Goal: Task Accomplishment & Management: Use online tool/utility

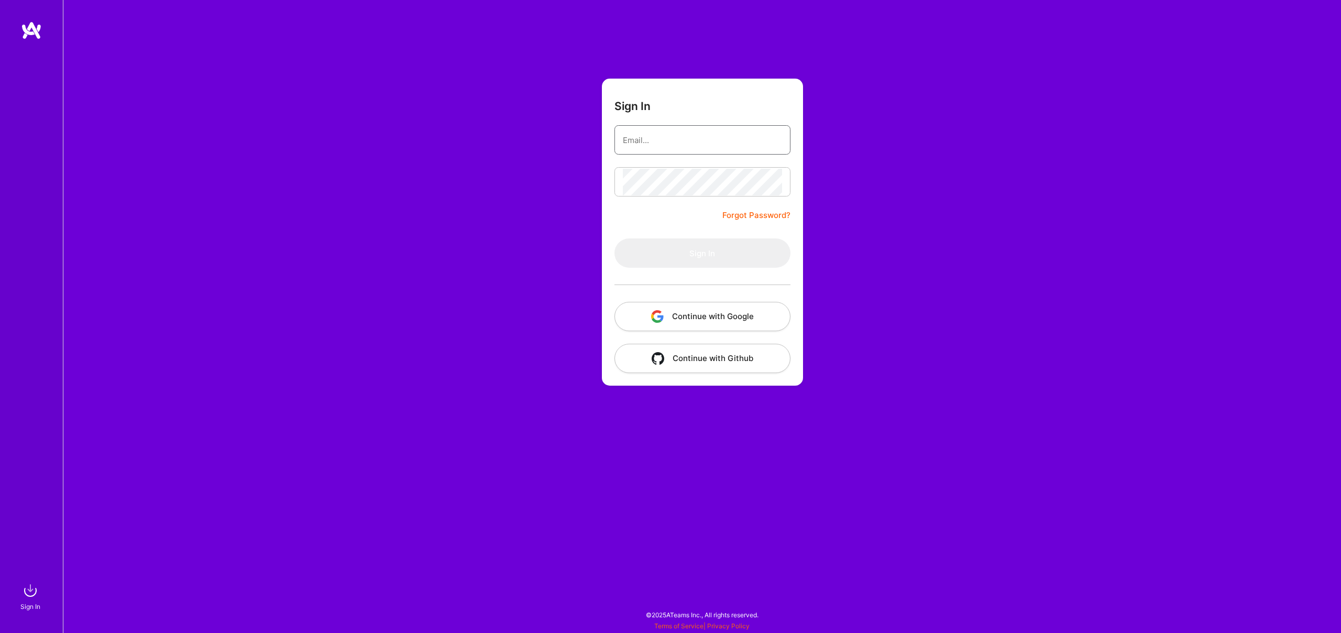
type input "[EMAIL_ADDRESS][DOMAIN_NAME]"
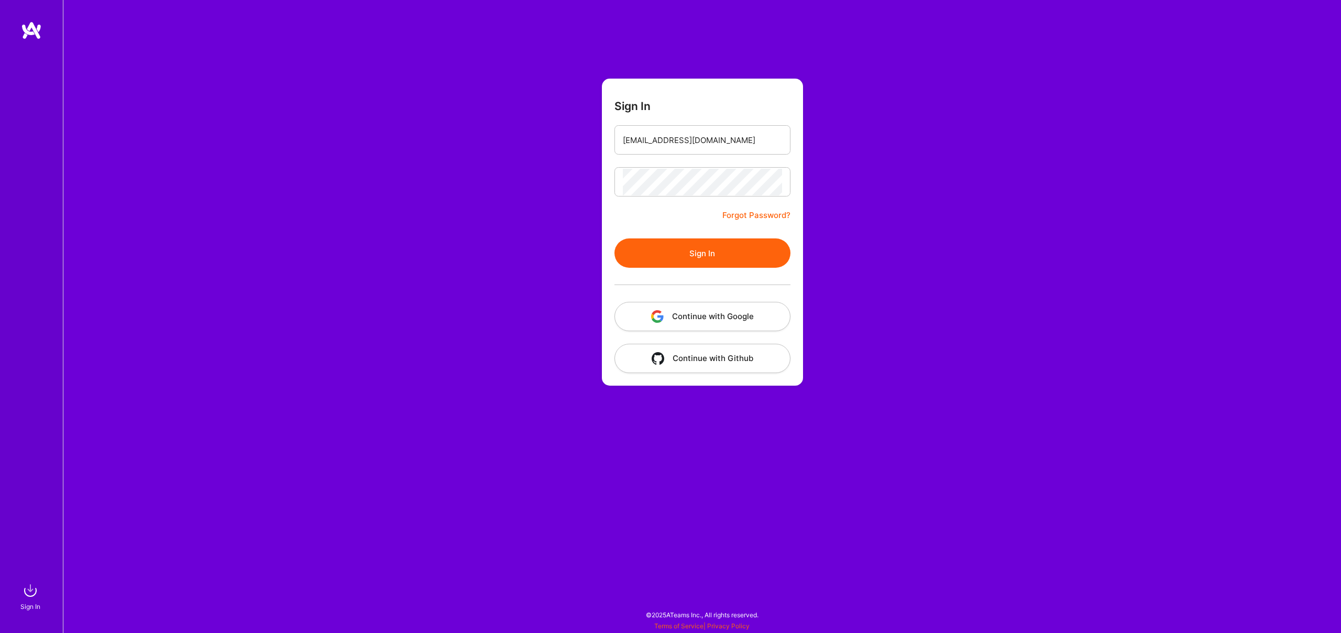
click at [847, 221] on div "Sign In [EMAIL_ADDRESS][DOMAIN_NAME] Forgot Password? Sign In Continue with Goo…" at bounding box center [702, 316] width 1278 height 633
click at [684, 249] on button "Sign In" at bounding box center [703, 252] width 176 height 29
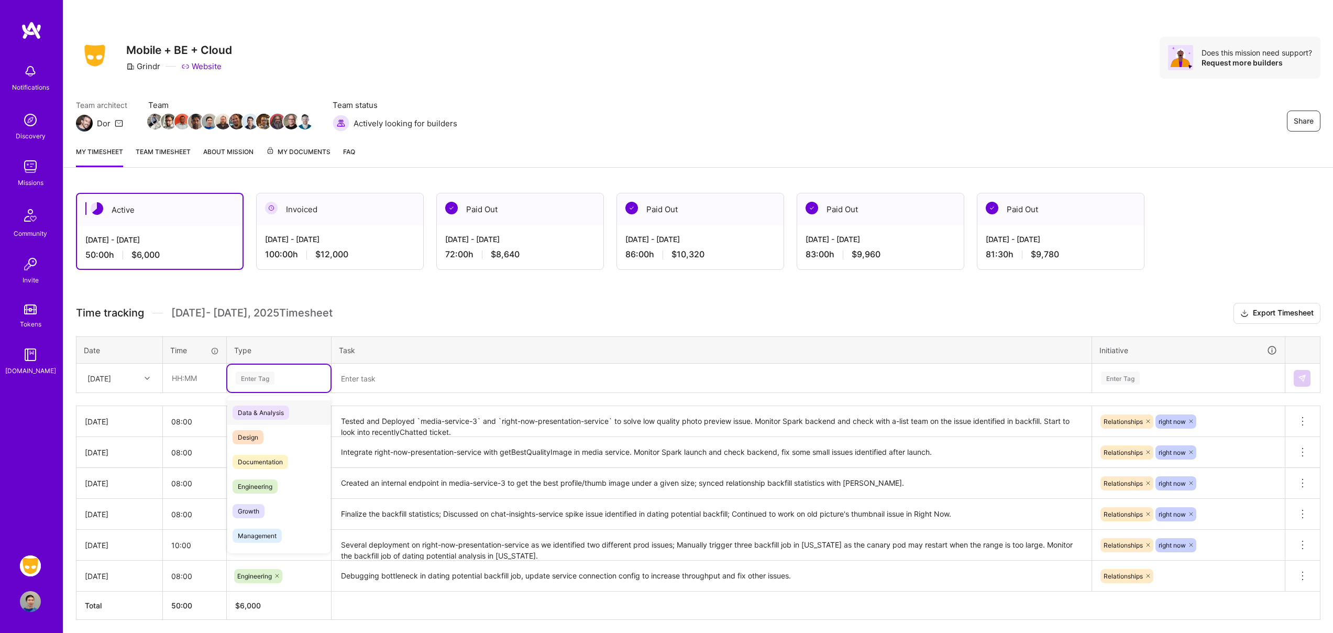
click at [309, 374] on div "Enter Tag" at bounding box center [279, 377] width 89 height 13
type input "engi"
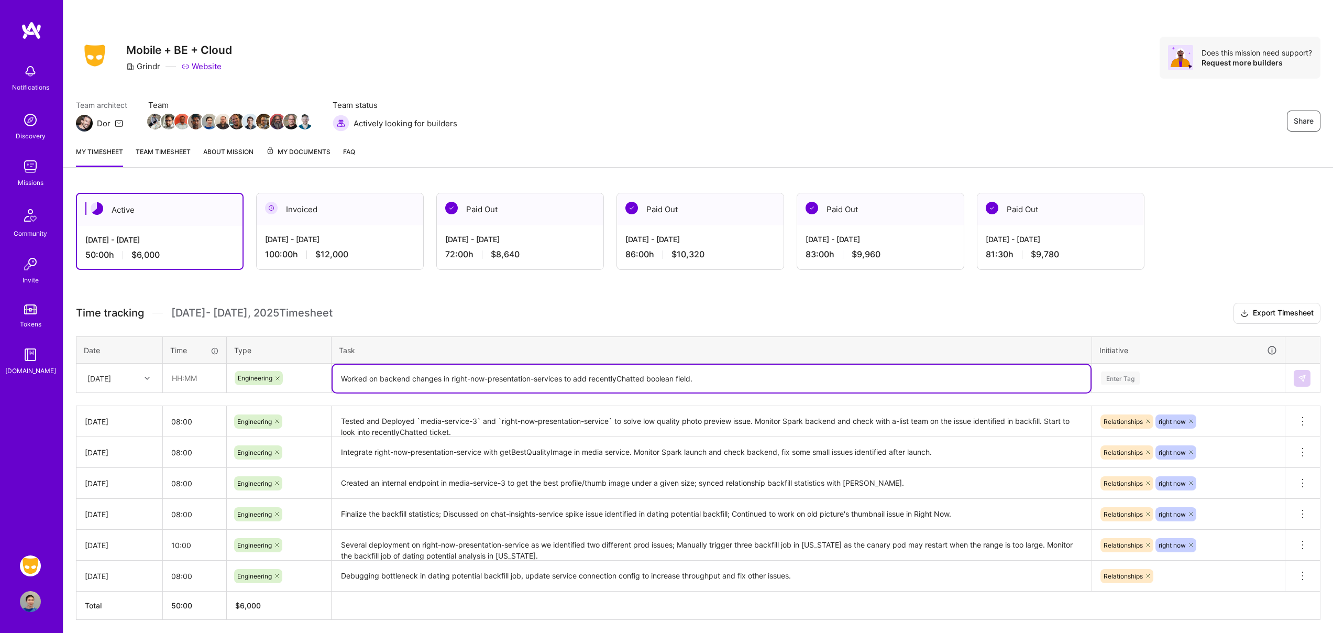
type textarea "Worked on backend changes in right-now-presentation-services to add recentlyCha…"
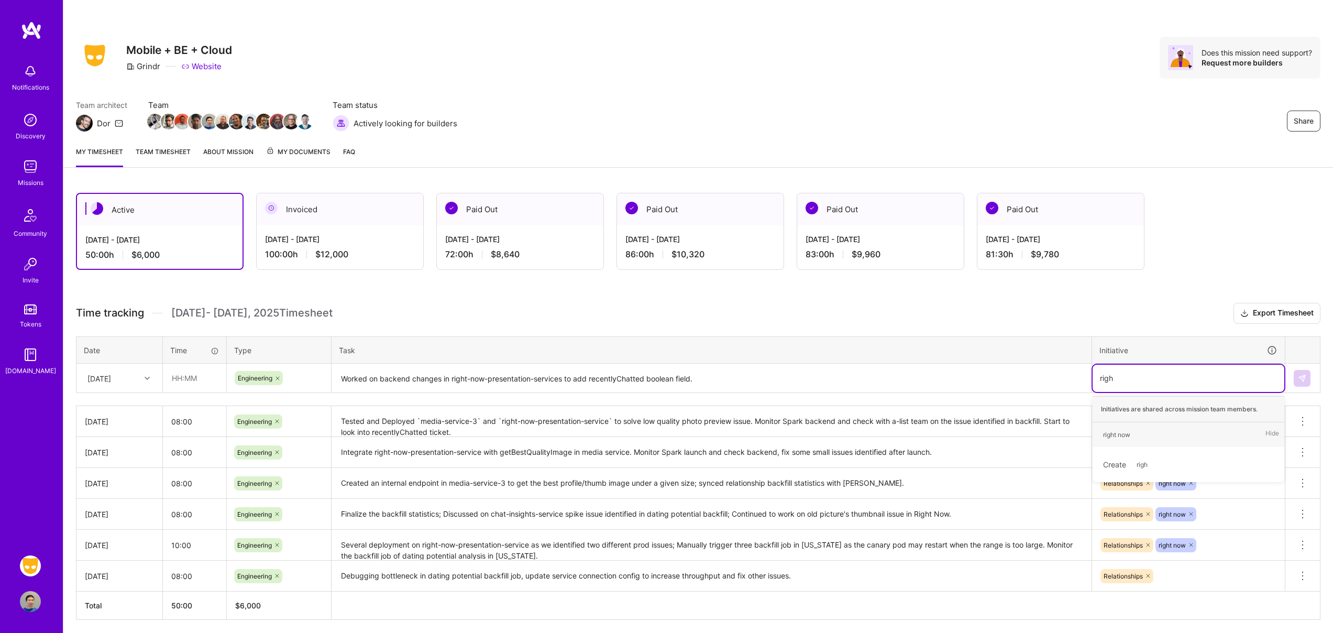
type input "right"
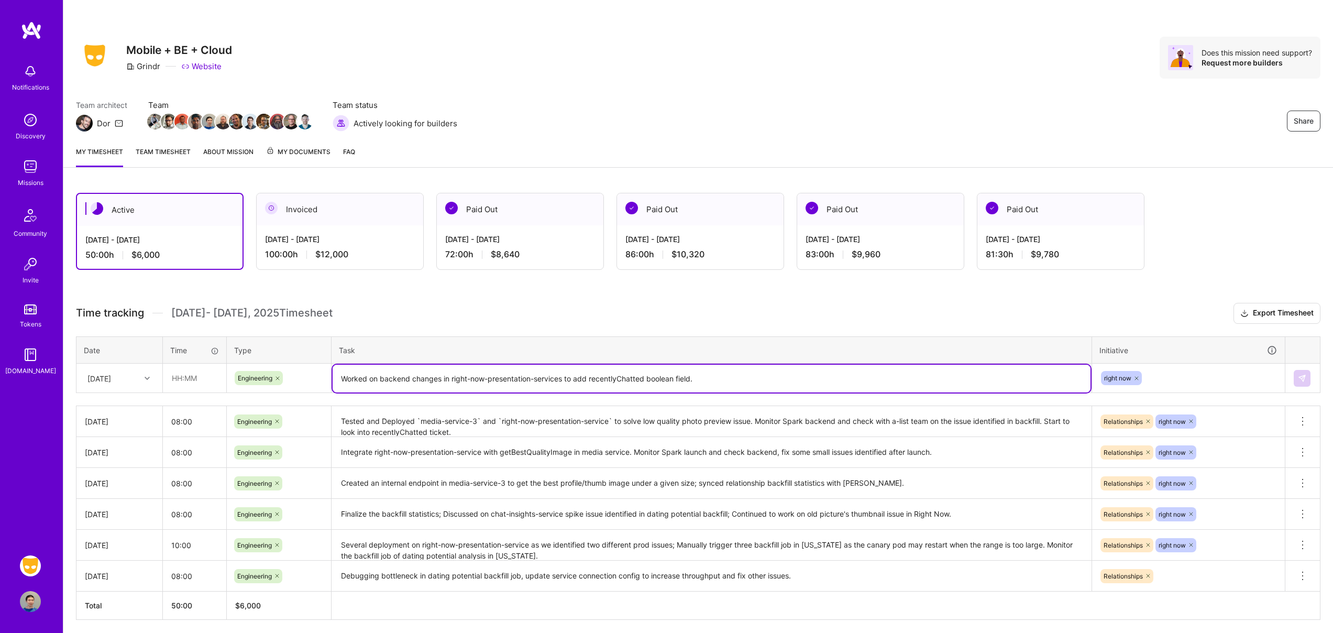
click at [1034, 382] on textarea "Worked on backend changes in right-now-presentation-services to add recentlyCha…" at bounding box center [712, 379] width 758 height 28
click at [193, 380] on input "text" at bounding box center [194, 378] width 62 height 28
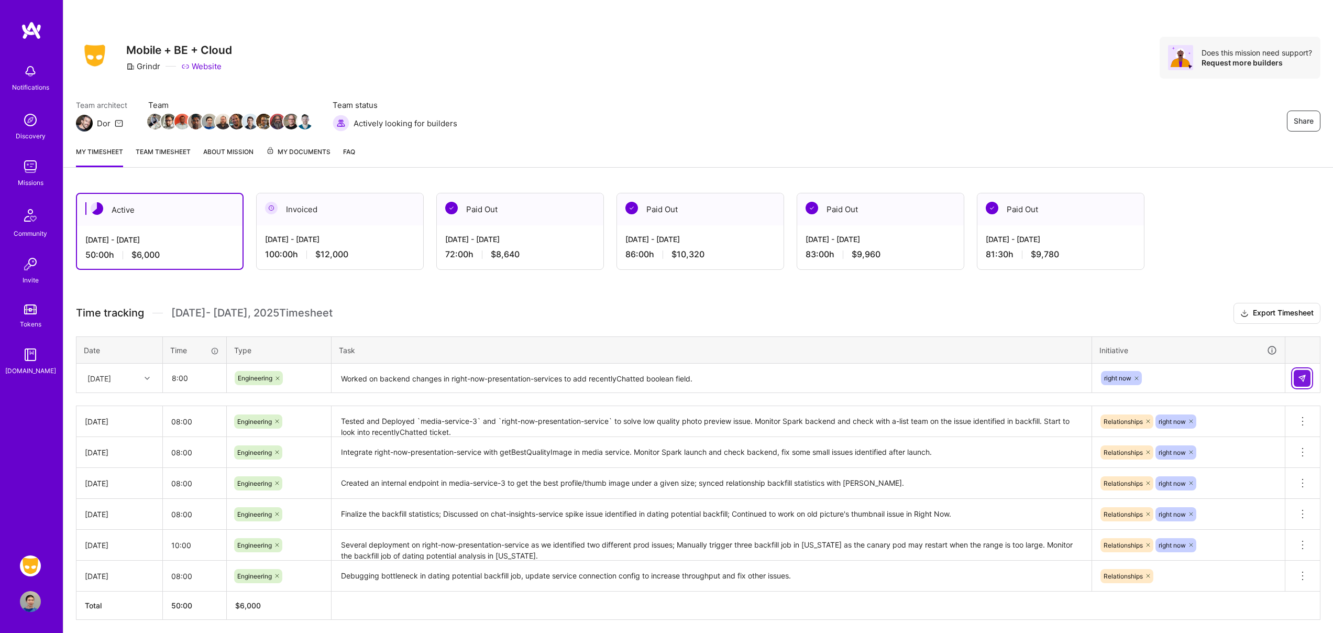
type input "08:00"
click at [1305, 382] on button at bounding box center [1302, 378] width 17 height 17
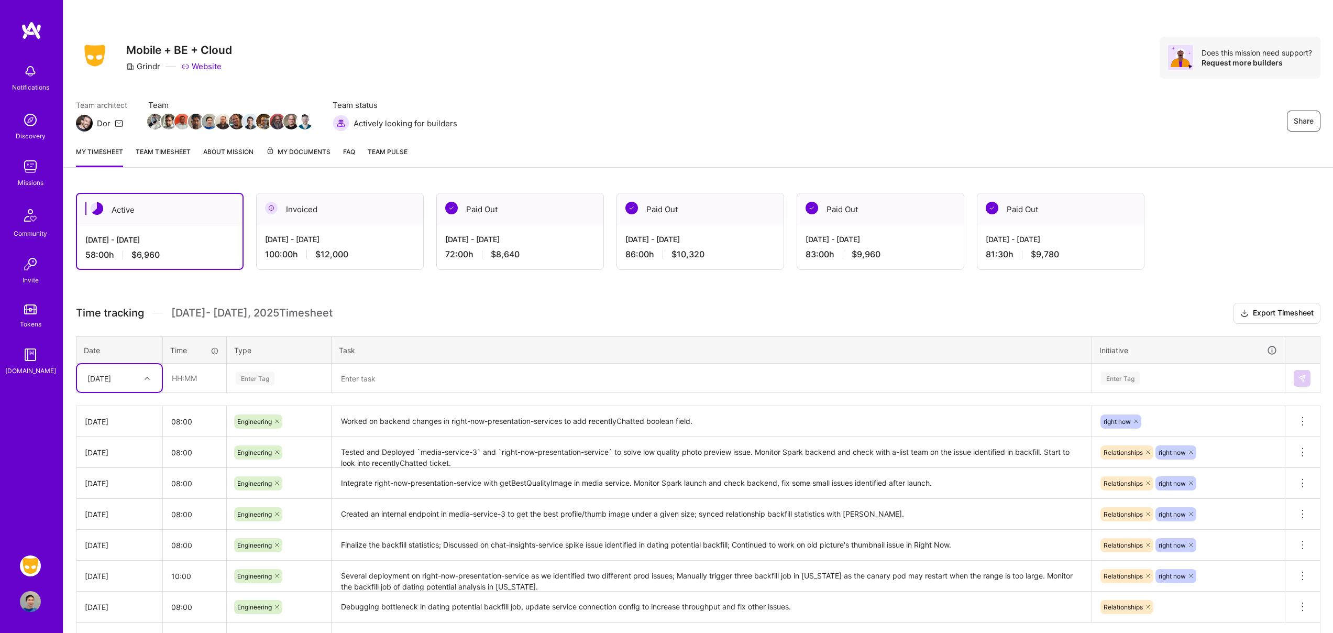
click at [172, 151] on link "Team timesheet" at bounding box center [163, 156] width 55 height 21
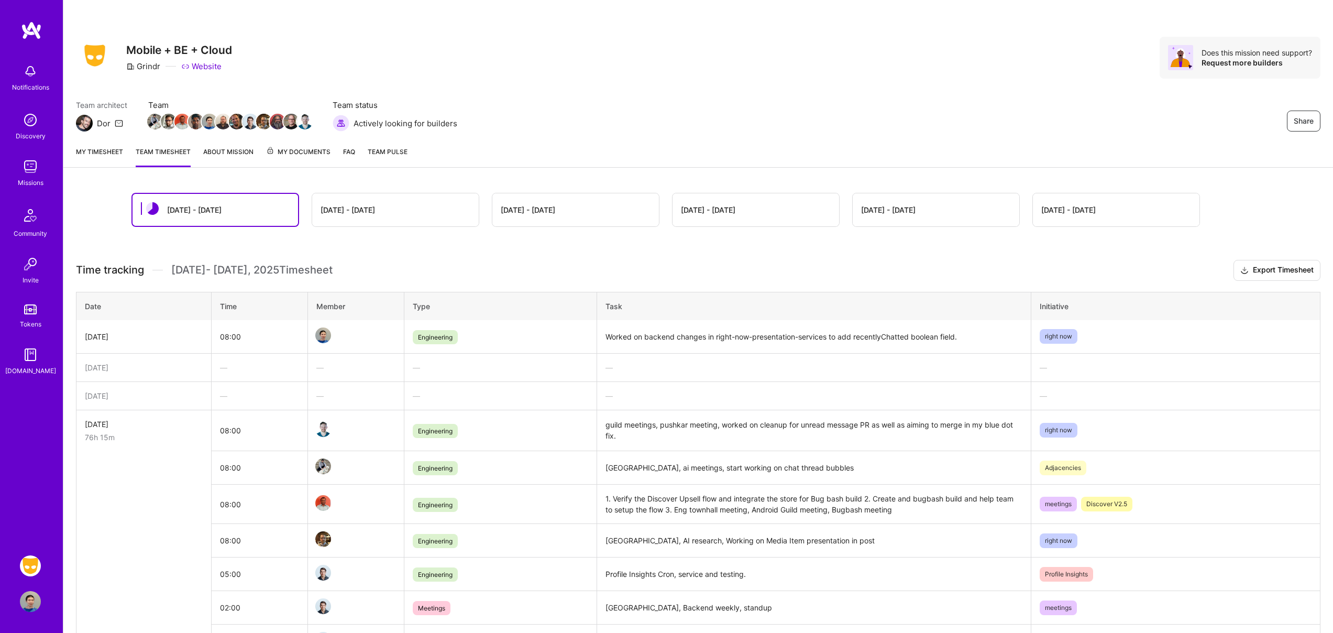
click at [102, 155] on link "My timesheet" at bounding box center [99, 156] width 47 height 21
